Goal: Information Seeking & Learning: Learn about a topic

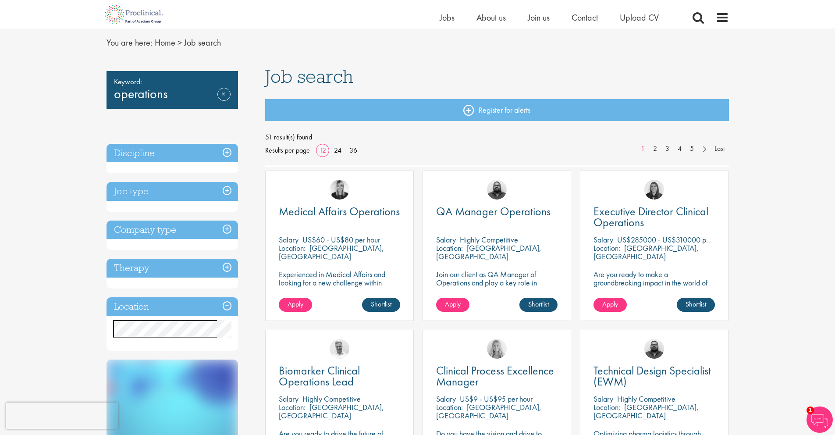
scroll to position [46, 0]
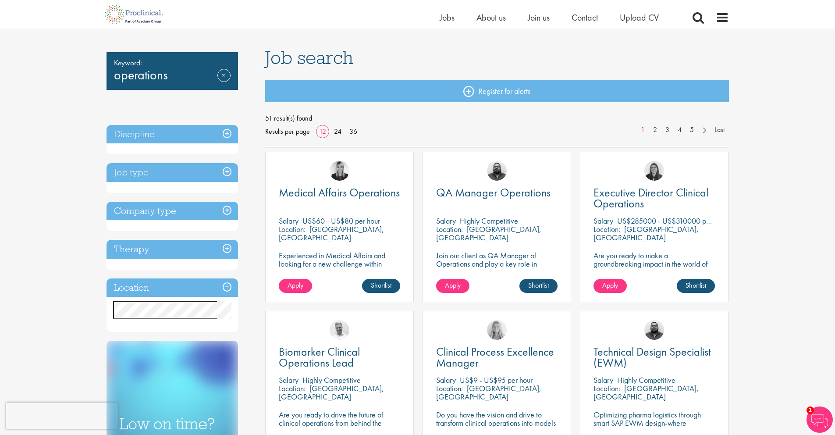
click at [226, 138] on h3 "Discipline" at bounding box center [173, 134] width 132 height 19
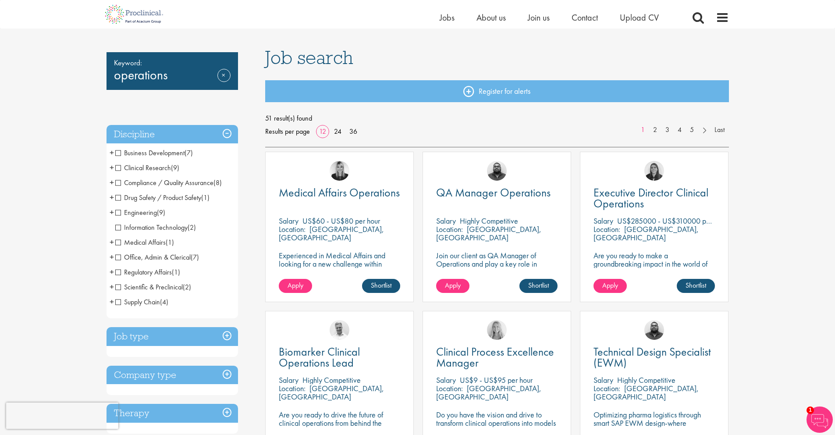
click at [117, 167] on span "Clinical Research" at bounding box center [143, 167] width 56 height 9
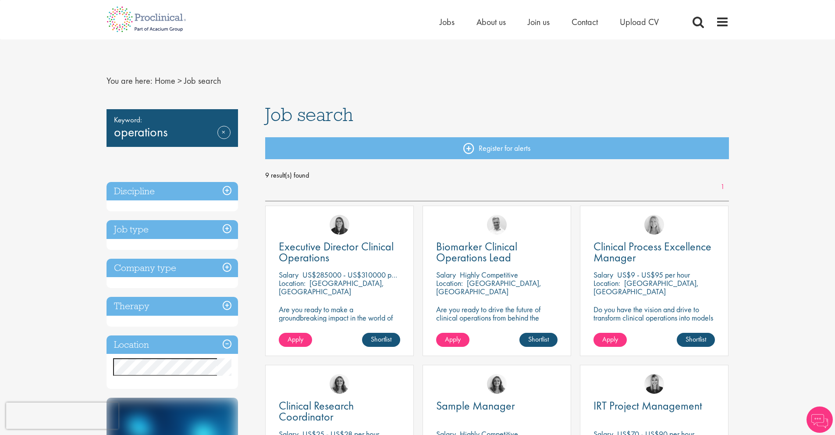
click at [229, 194] on h3 "Discipline" at bounding box center [173, 191] width 132 height 19
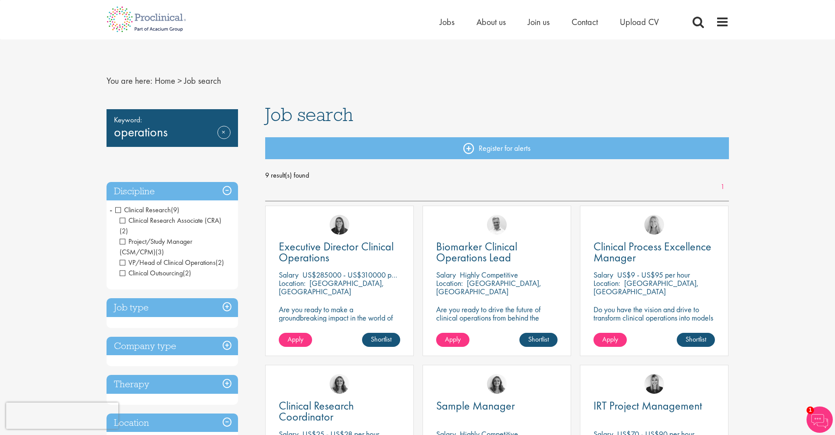
click at [118, 209] on span "Clinical Research" at bounding box center [143, 209] width 56 height 9
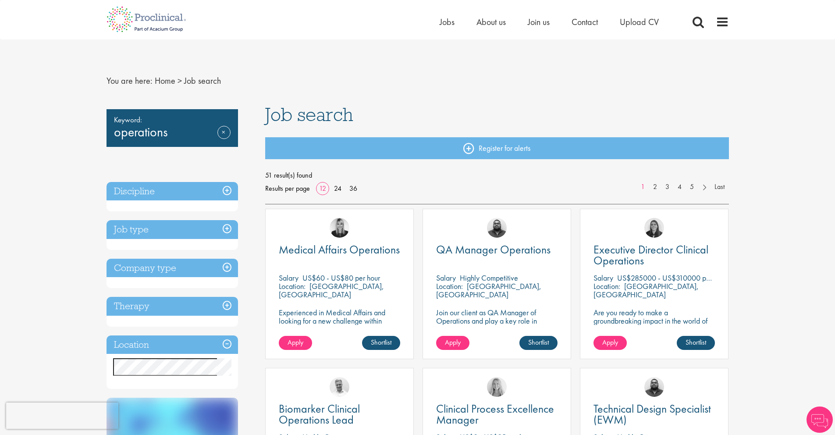
click at [225, 192] on h3 "Discipline" at bounding box center [173, 191] width 132 height 19
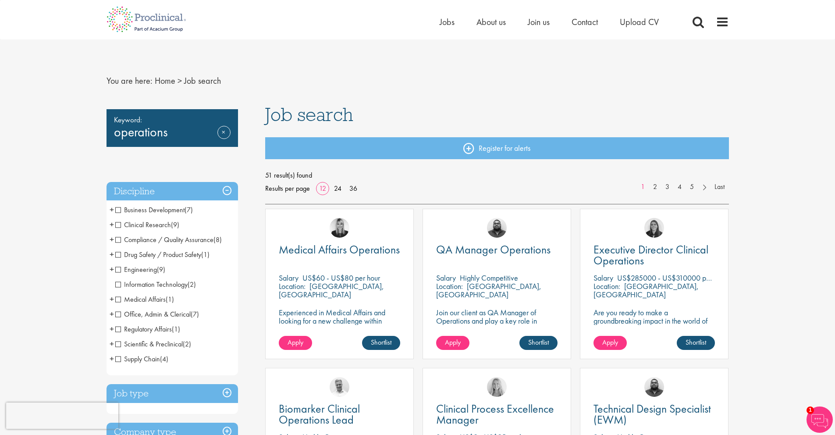
click at [117, 240] on span "Compliance / Quality Assurance" at bounding box center [164, 239] width 98 height 9
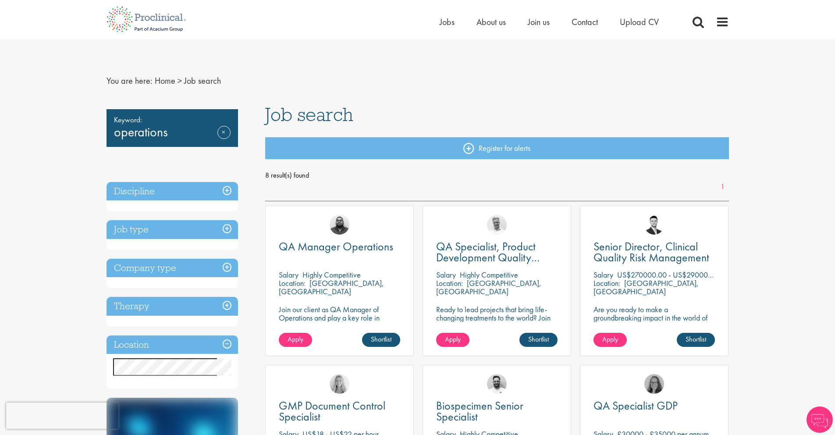
click at [227, 234] on h3 "Job type" at bounding box center [173, 229] width 132 height 19
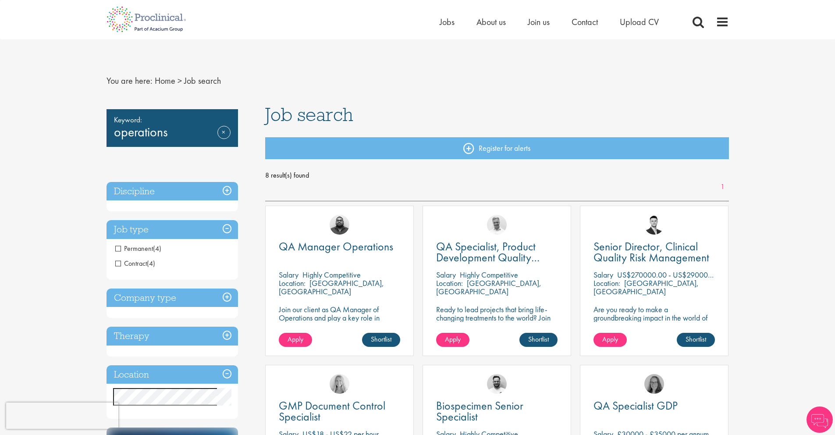
click at [108, 244] on li "Permanent (4)" at bounding box center [173, 248] width 132 height 15
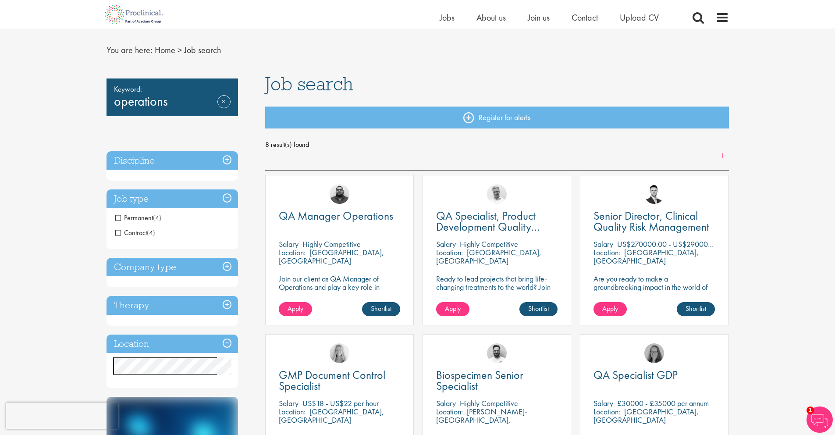
scroll to position [187, 0]
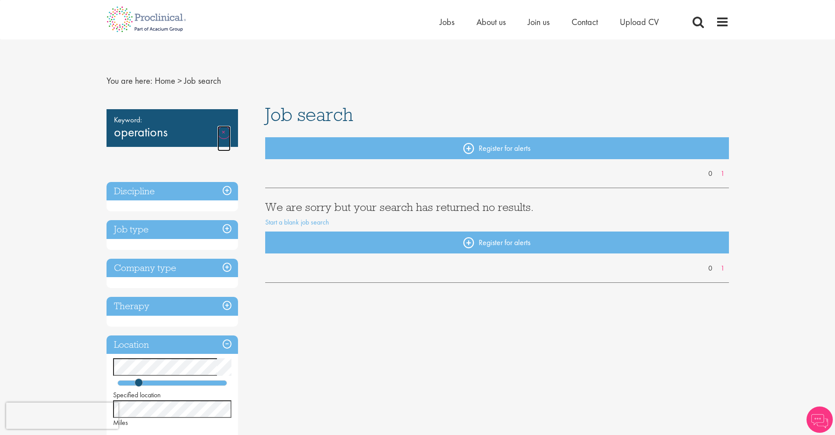
click at [222, 135] on link "Remove" at bounding box center [223, 138] width 13 height 25
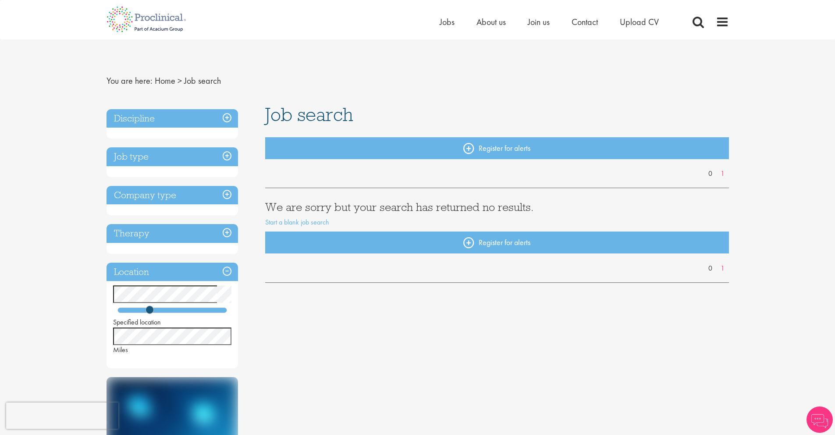
click at [26, 292] on div "You are here: Home > Job search Discipline Job type Company type Therapy Locati…" at bounding box center [417, 422] width 835 height 844
